Goal: Task Accomplishment & Management: Manage account settings

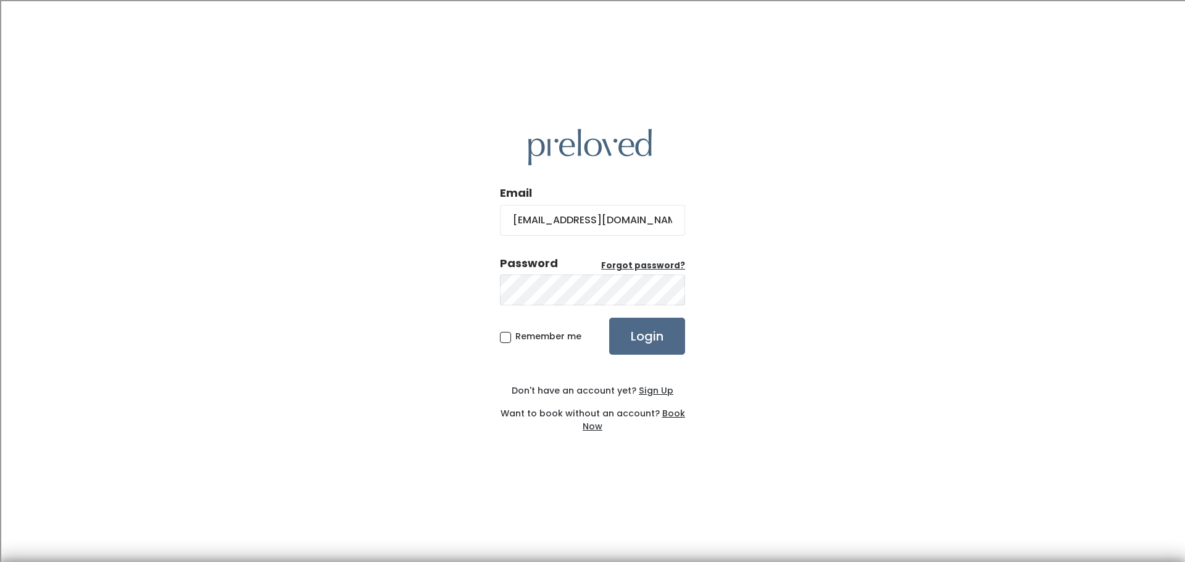
type input "[EMAIL_ADDRESS][DOMAIN_NAME]"
click at [642, 322] on input "Login" at bounding box center [647, 336] width 76 height 37
click at [661, 263] on u "Forgot password?" at bounding box center [643, 266] width 84 height 12
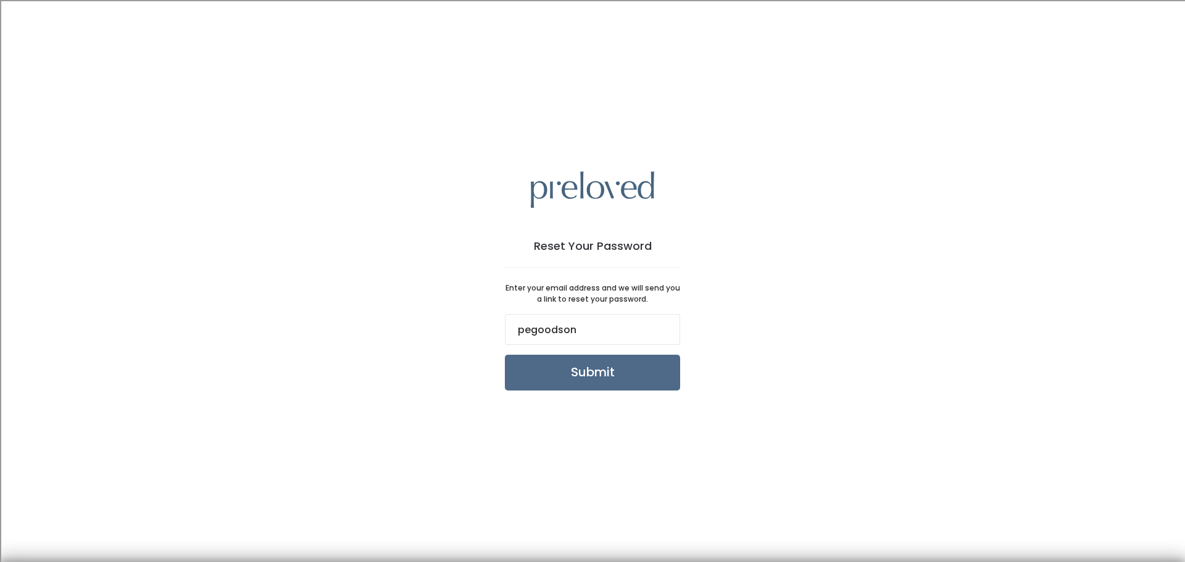
type input "[EMAIL_ADDRESS][DOMAIN_NAME]"
click at [584, 380] on input "Submit" at bounding box center [592, 373] width 175 height 36
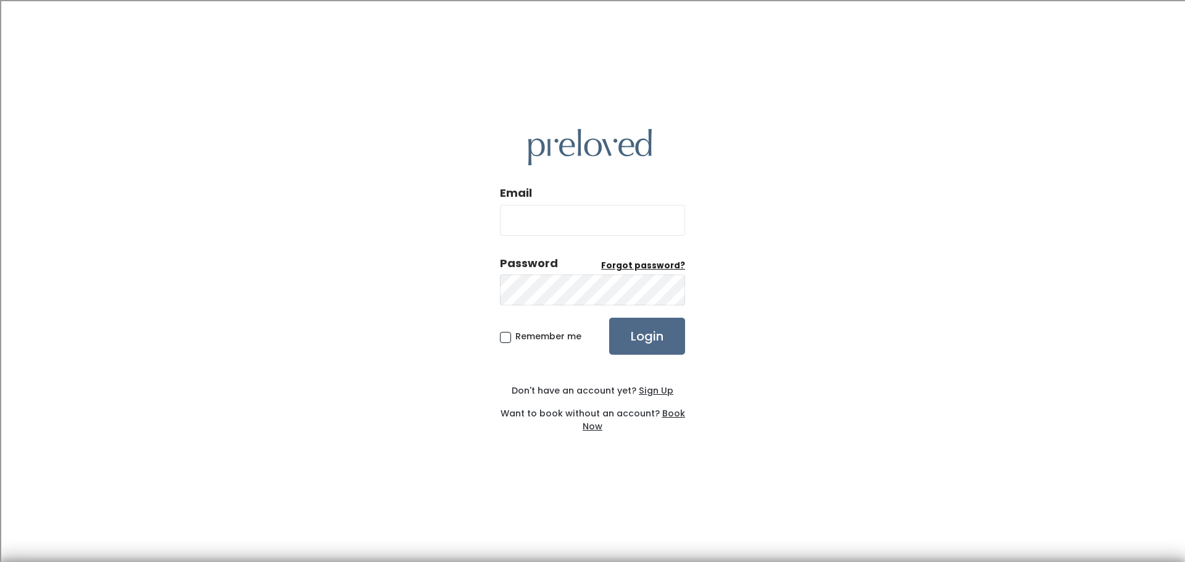
click at [643, 262] on u "Forgot password?" at bounding box center [643, 266] width 84 height 12
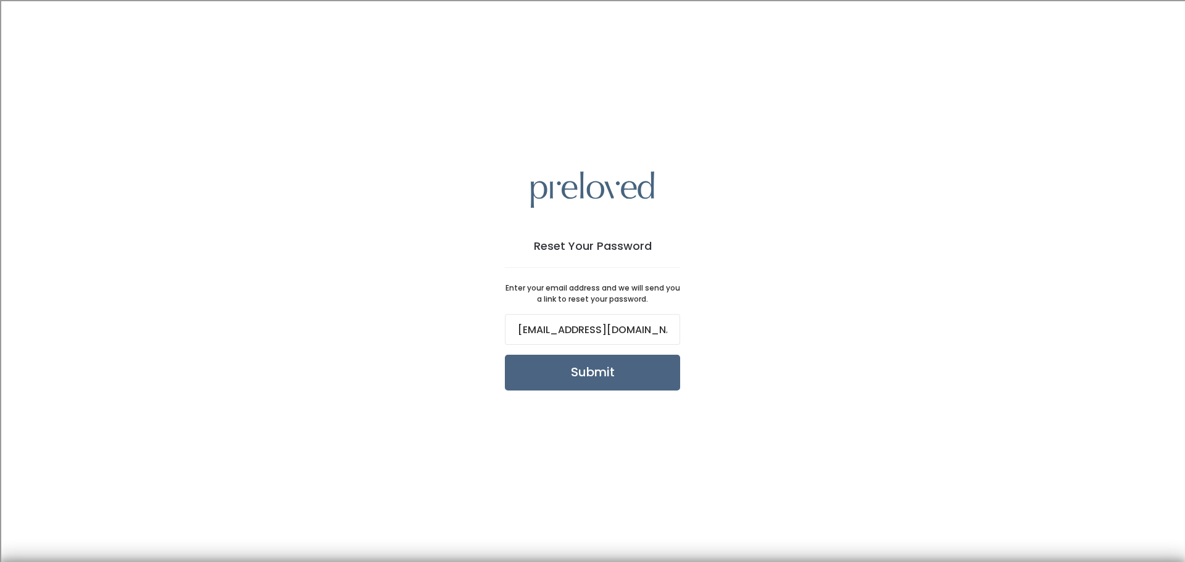
type input "pegoodson@msn.com"
click at [596, 361] on input "Submit" at bounding box center [592, 373] width 175 height 36
